Goal: Communication & Community: Answer question/provide support

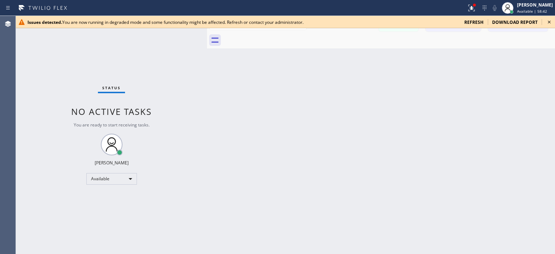
scroll to position [10, 0]
click at [550, 21] on icon at bounding box center [549, 22] width 9 height 9
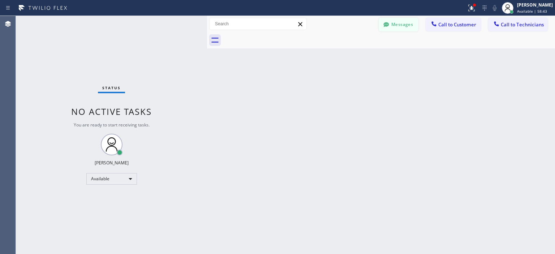
click at [411, 21] on button "Messages" at bounding box center [398, 25] width 40 height 14
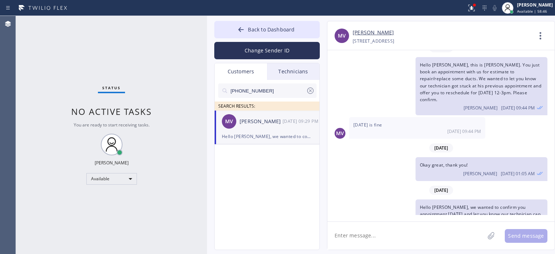
click at [310, 90] on icon at bounding box center [310, 90] width 7 height 7
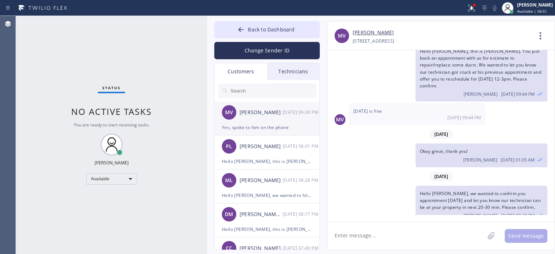
click at [270, 128] on div "Yes, spoke to him on the phone" at bounding box center [267, 127] width 90 height 8
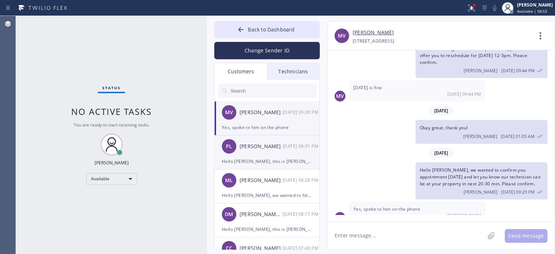
click at [287, 151] on div "PL [PERSON_NAME] [DATE] 08:31 PM" at bounding box center [267, 146] width 105 height 22
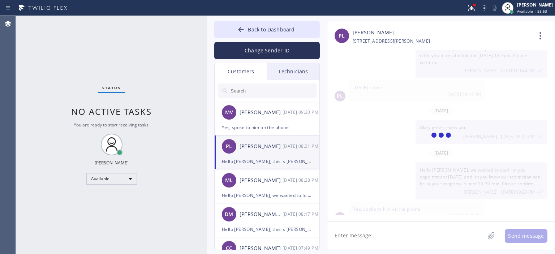
scroll to position [0, 0]
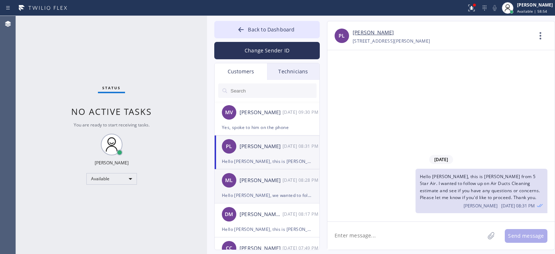
click at [262, 189] on div "ML [PERSON_NAME] [DATE] 08:28 PM" at bounding box center [267, 180] width 105 height 22
click at [278, 147] on div "[PERSON_NAME]" at bounding box center [260, 146] width 43 height 8
click at [264, 190] on div "ML [PERSON_NAME] [DATE] 08:28 PM" at bounding box center [267, 180] width 105 height 22
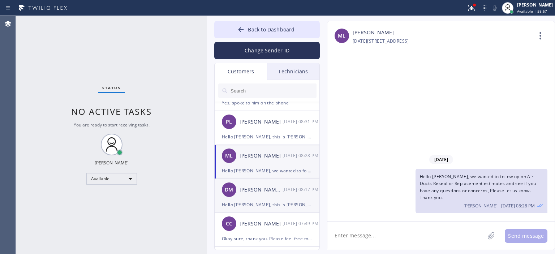
scroll to position [25, 0]
click at [270, 195] on div "[PERSON_NAME] Mr [DATE] 08:17 PM" at bounding box center [267, 189] width 105 height 22
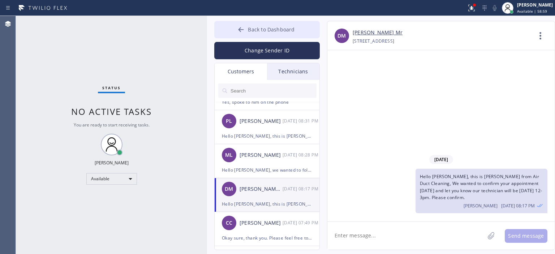
click at [241, 31] on icon at bounding box center [240, 29] width 7 height 7
